Goal: Navigation & Orientation: Find specific page/section

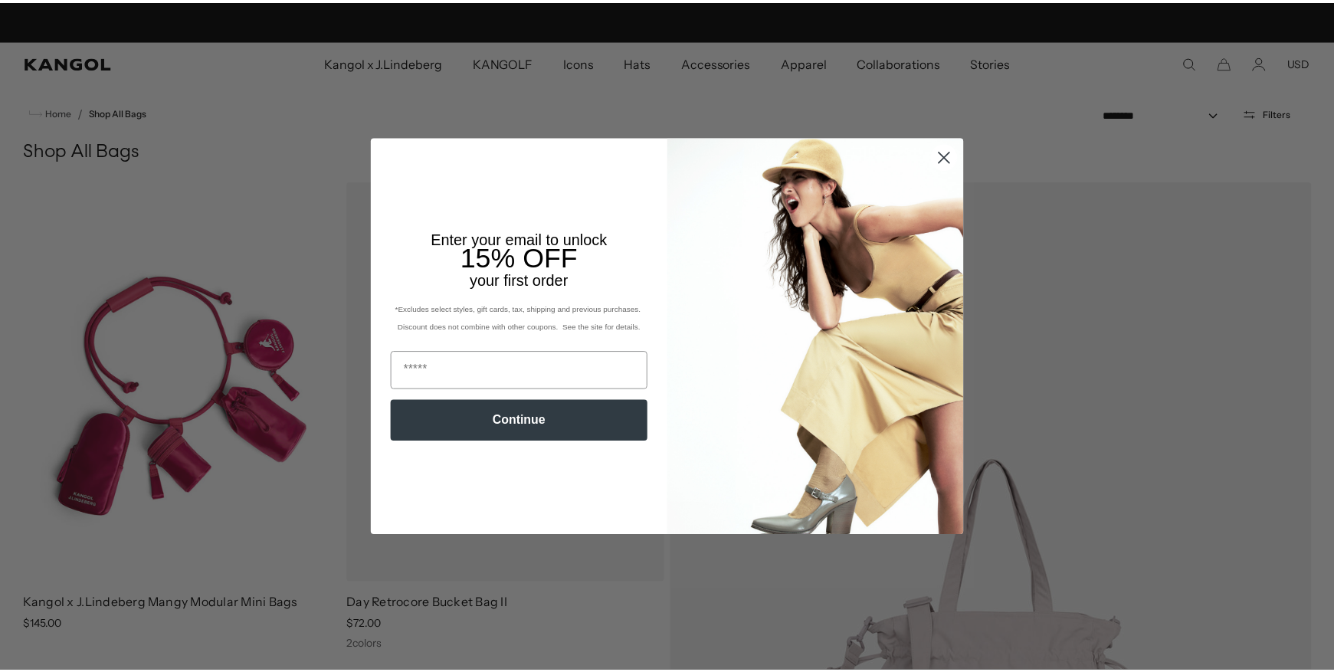
scroll to position [0, 316]
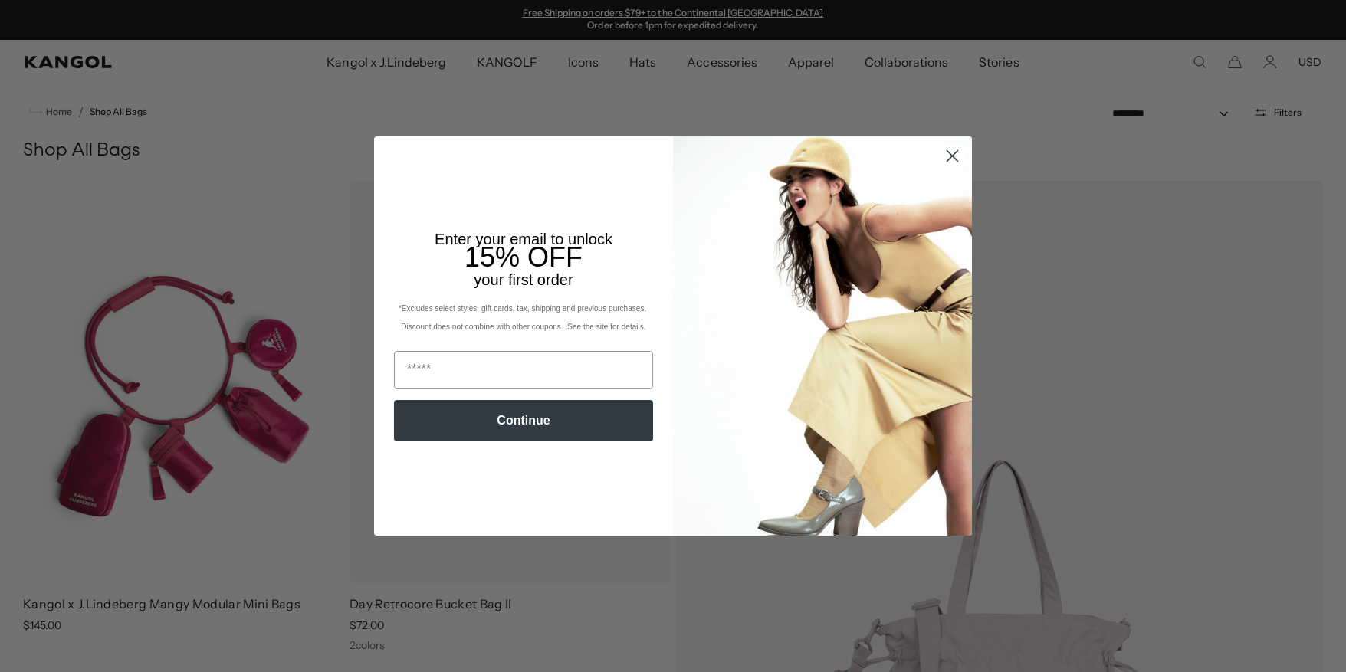
click at [947, 156] on icon "Close dialog" at bounding box center [952, 156] width 11 height 11
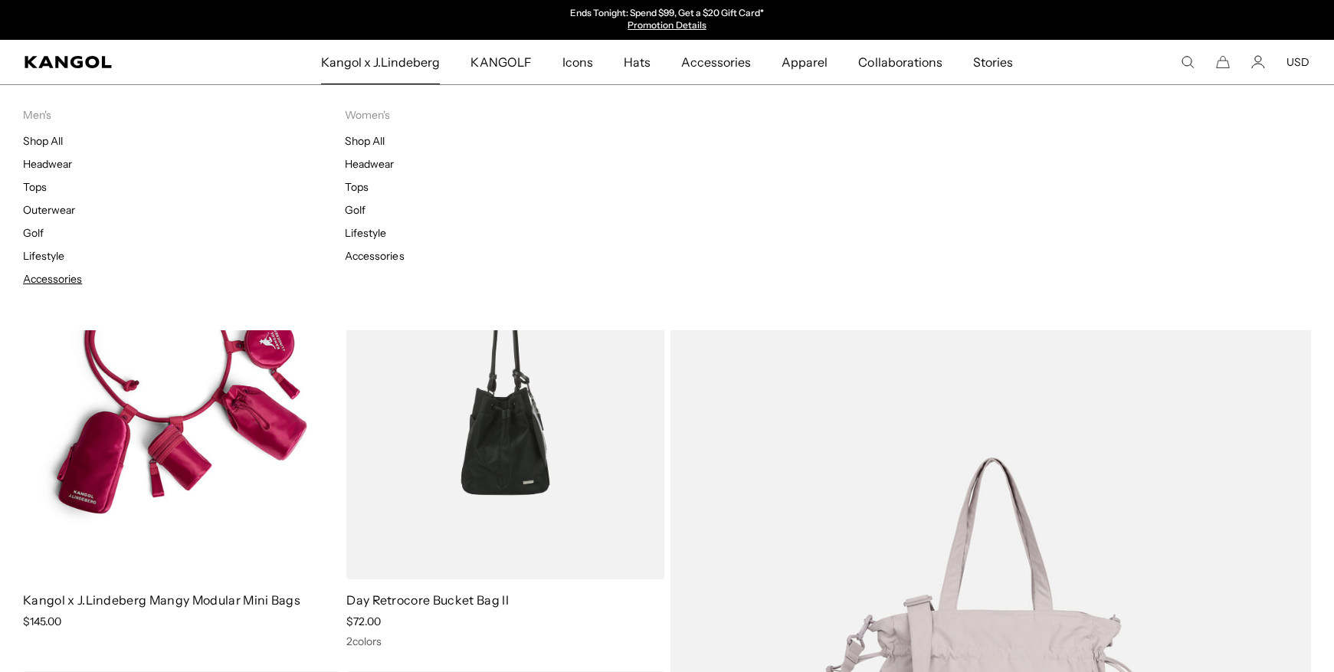
click at [54, 277] on link "Accessories" at bounding box center [52, 279] width 59 height 14
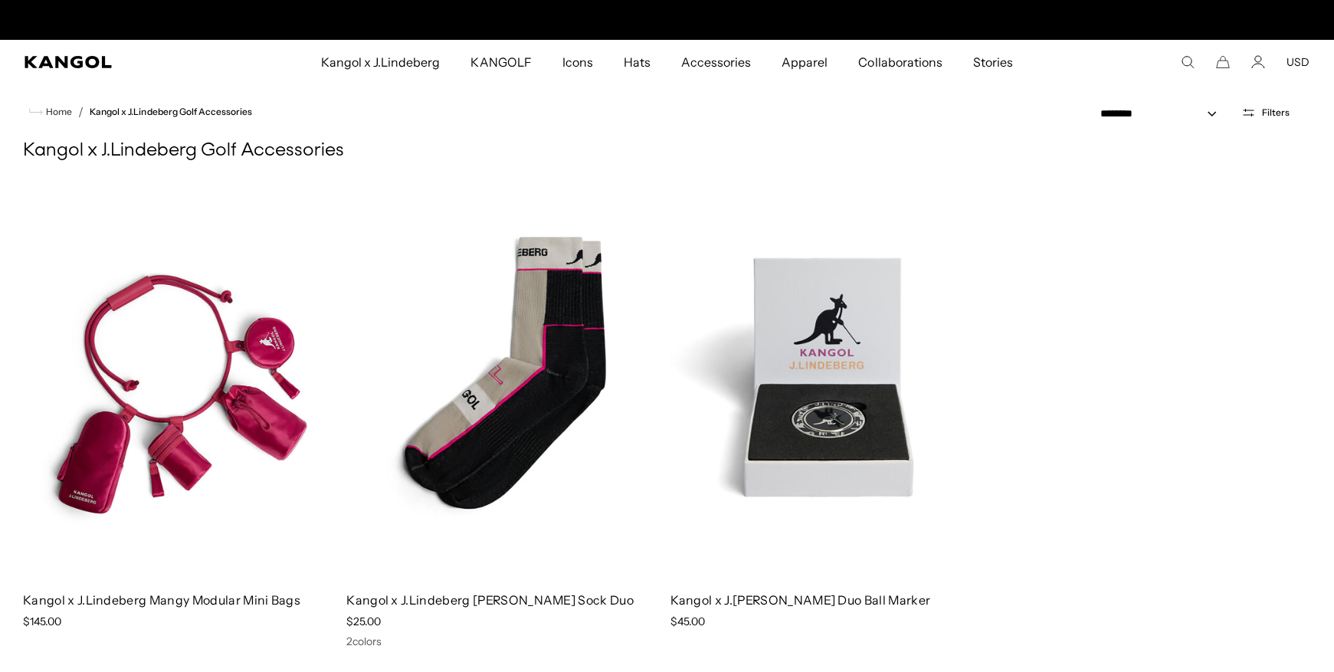
scroll to position [0, 316]
